Goal: Information Seeking & Learning: Learn about a topic

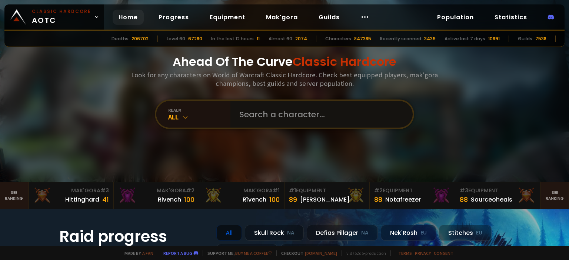
click at [291, 122] on input "text" at bounding box center [319, 114] width 169 height 27
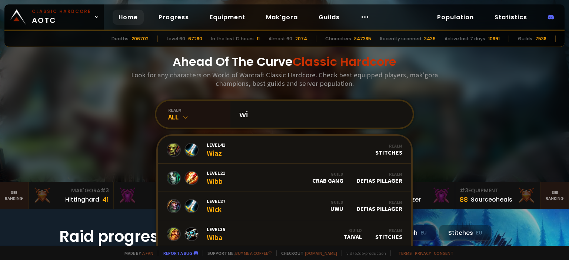
type input "w"
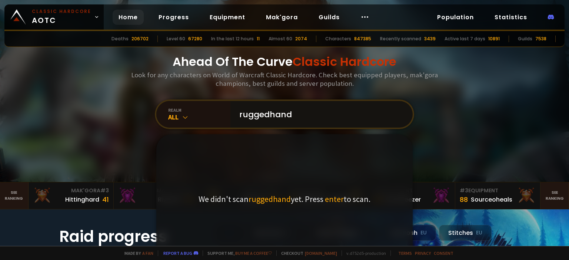
type input "ruggedhands"
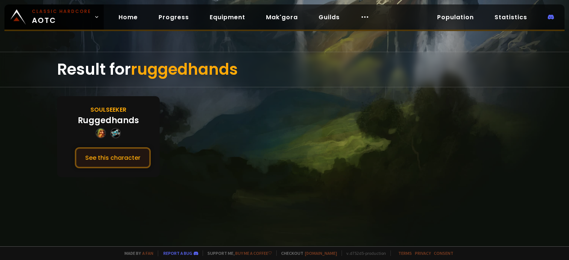
click at [132, 162] on button "See this character" at bounding box center [113, 157] width 76 height 21
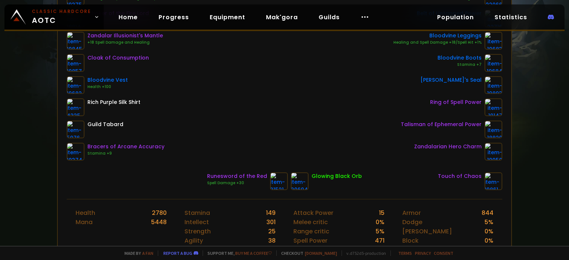
scroll to position [99, 0]
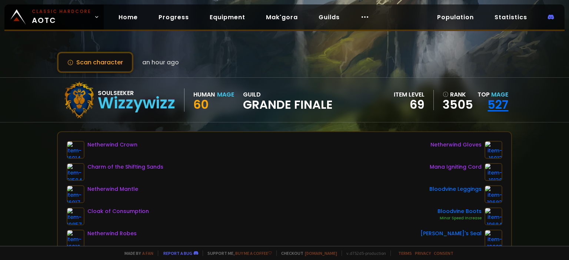
click at [504, 104] on link "527" at bounding box center [497, 104] width 21 height 17
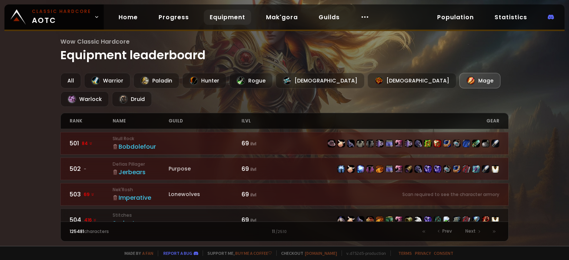
click at [495, 113] on div "gear" at bounding box center [391, 121] width 215 height 16
click at [502, 113] on div "rank name guild ilvl gear" at bounding box center [284, 121] width 448 height 16
drag, startPoint x: 217, startPoint y: 103, endPoint x: 211, endPoint y: 101, distance: 5.7
click at [217, 113] on div "guild" at bounding box center [204, 121] width 73 height 16
click at [459, 78] on div "Mage" at bounding box center [479, 81] width 41 height 16
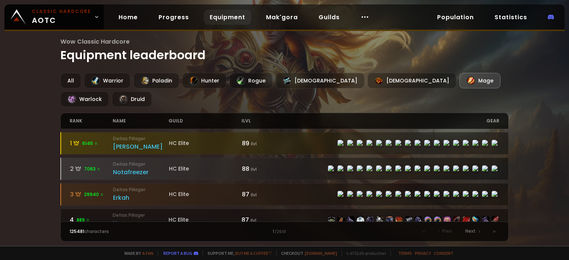
click at [269, 230] on div "1 / 2510" at bounding box center [284, 231] width 215 height 7
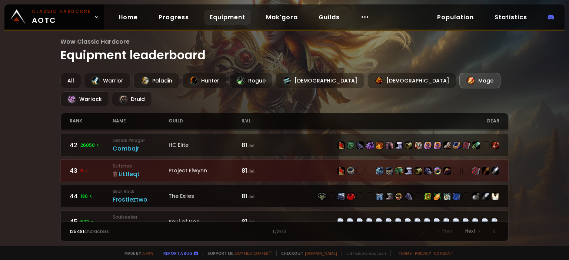
scroll to position [1050, 0]
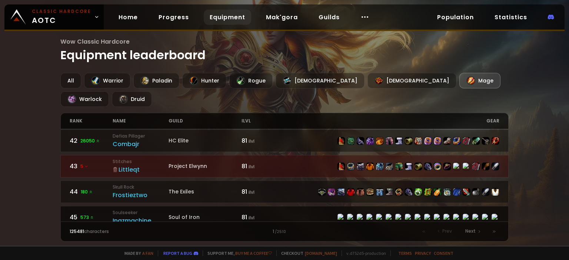
click at [129, 216] on div "Inqzmachine" at bounding box center [141, 220] width 56 height 9
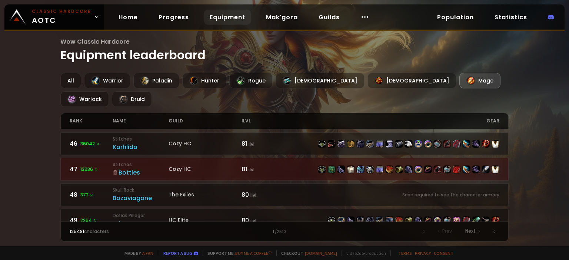
scroll to position [1149, 0]
click at [127, 244] on div "Membrains" at bounding box center [141, 248] width 56 height 9
